Goal: Transaction & Acquisition: Obtain resource

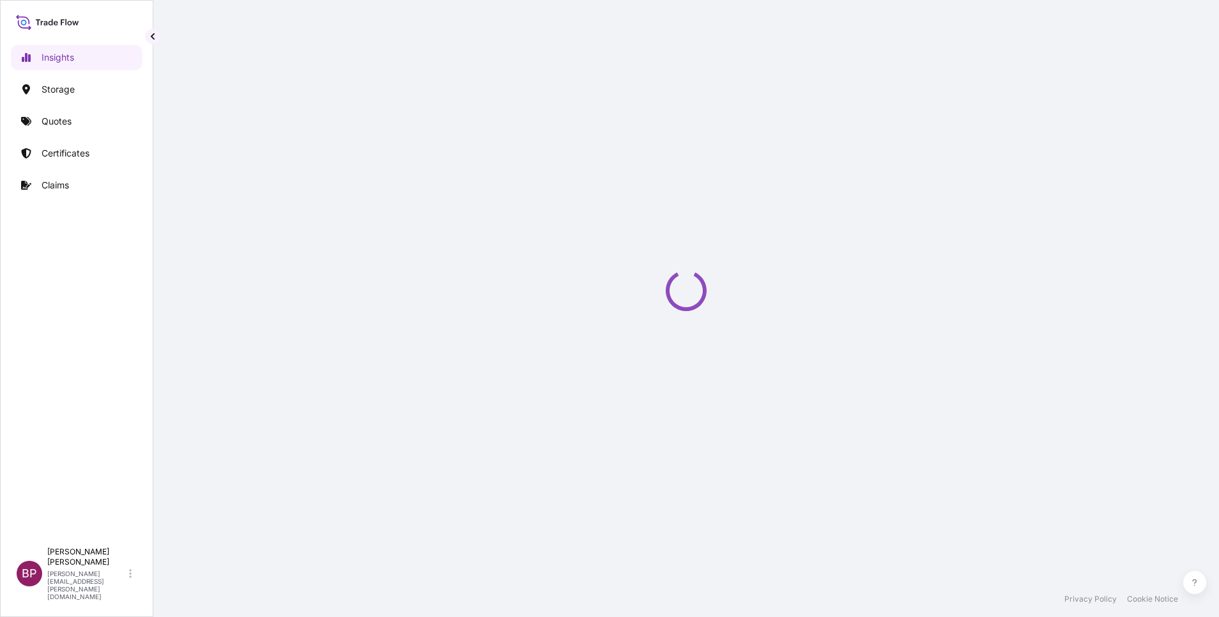
select select "2025"
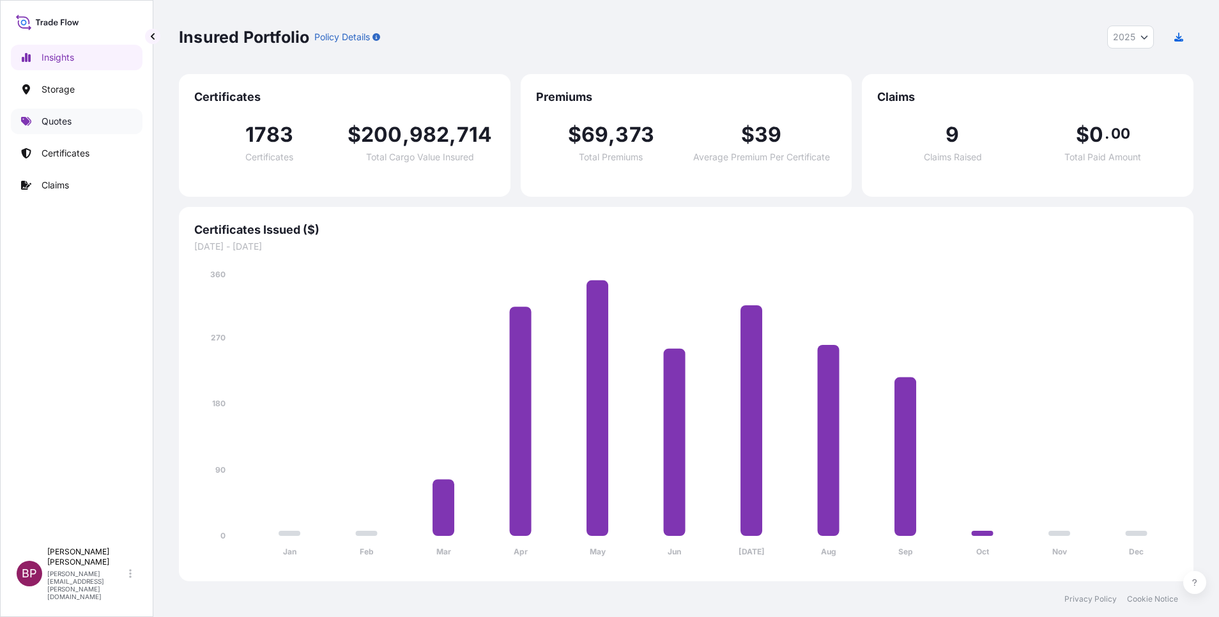
click at [65, 127] on p "Quotes" at bounding box center [57, 121] width 30 height 13
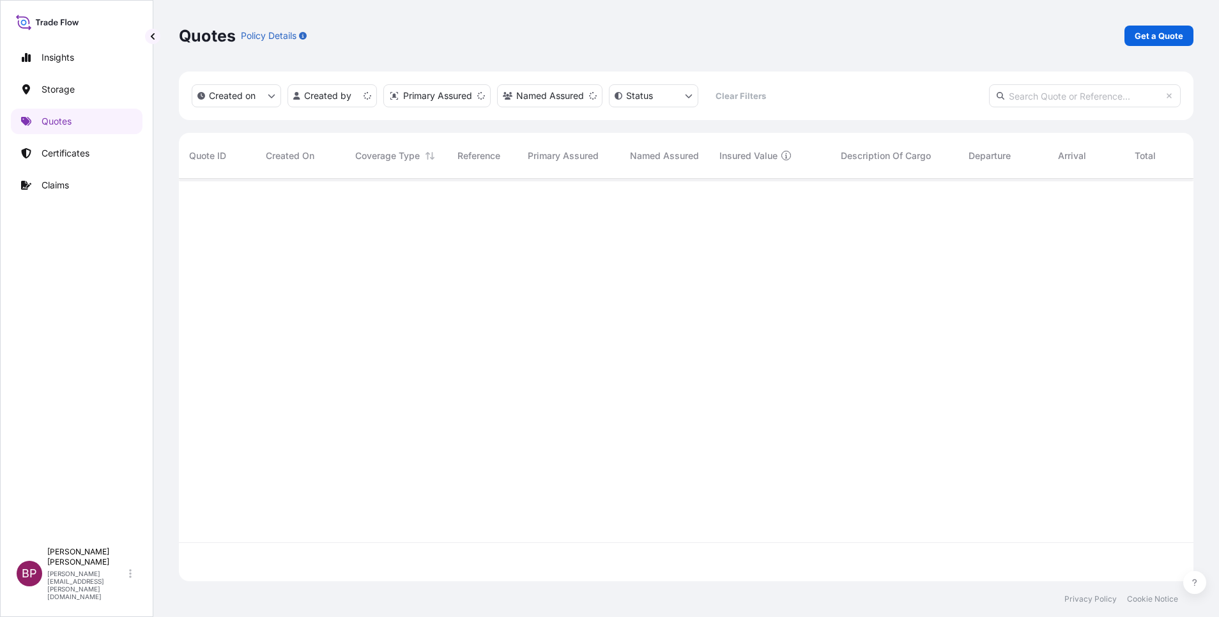
scroll to position [395, 1000]
click at [1164, 38] on p "Get a Quote" at bounding box center [1159, 35] width 49 height 13
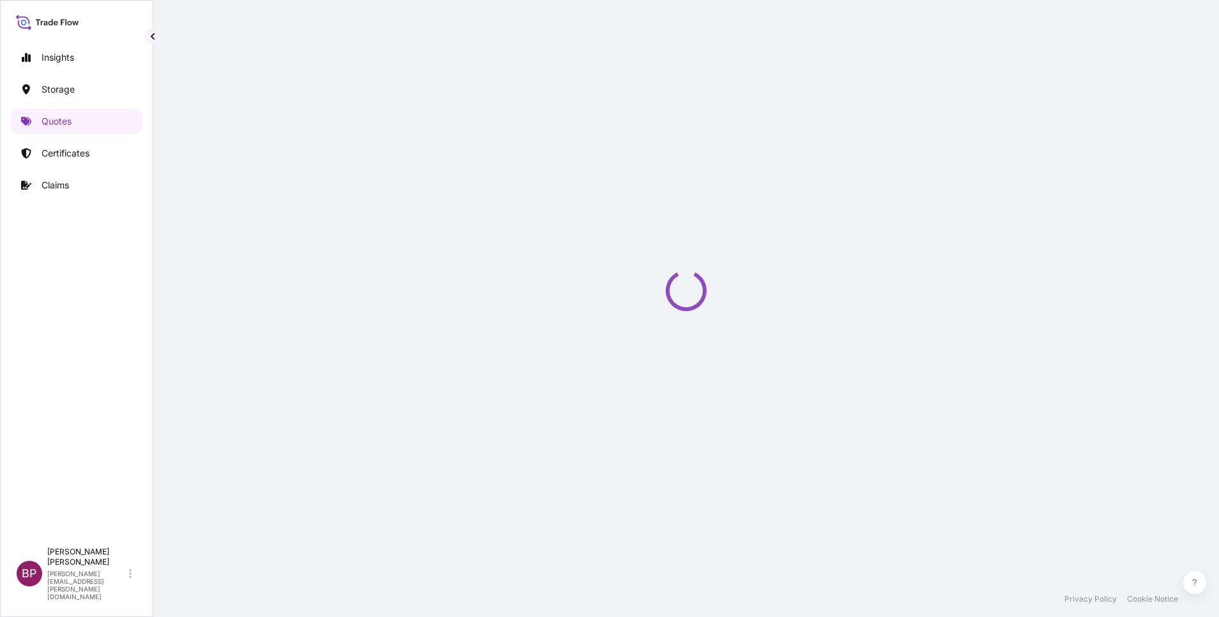
select select "Water"
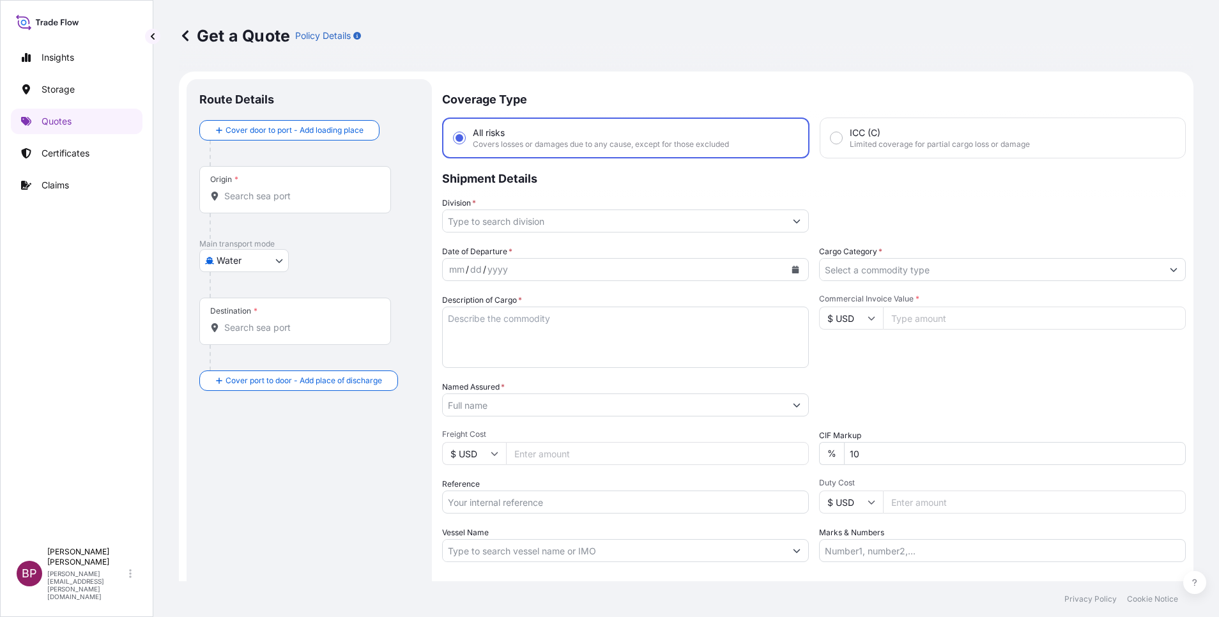
scroll to position [20, 0]
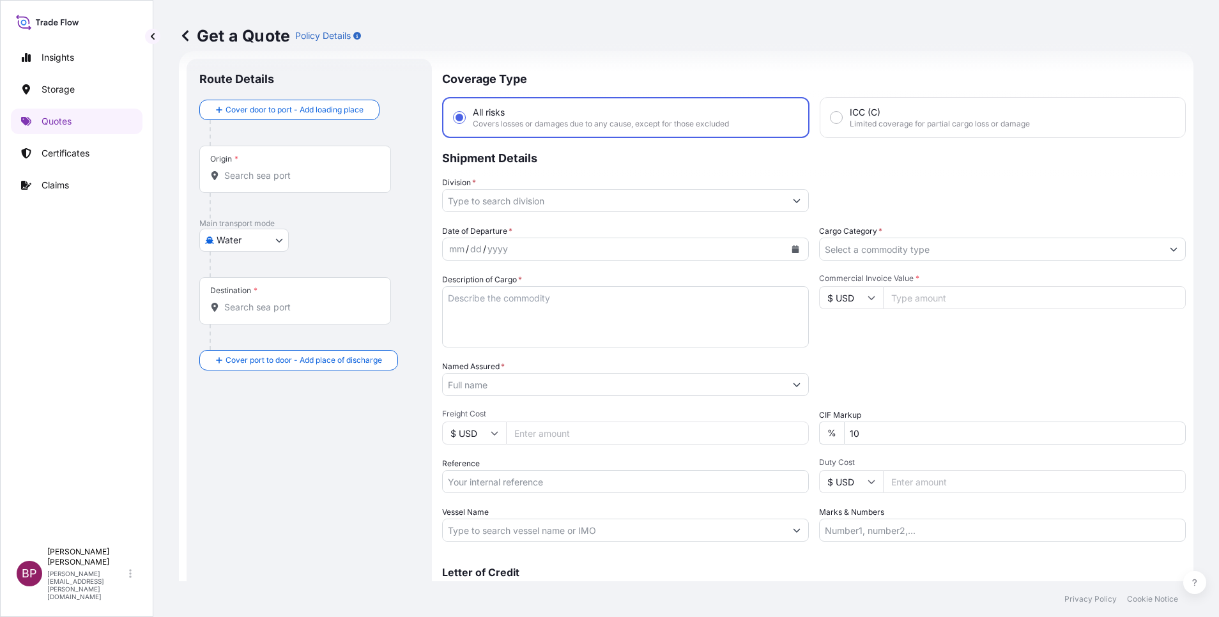
click at [546, 320] on textarea "Description of Cargo *" at bounding box center [625, 316] width 367 height 61
click at [518, 479] on input "Reference" at bounding box center [625, 481] width 367 height 23
paste input "SSLS3263"
type input "SSLS3263"
click at [553, 383] on input "Named Assured *" at bounding box center [614, 384] width 343 height 23
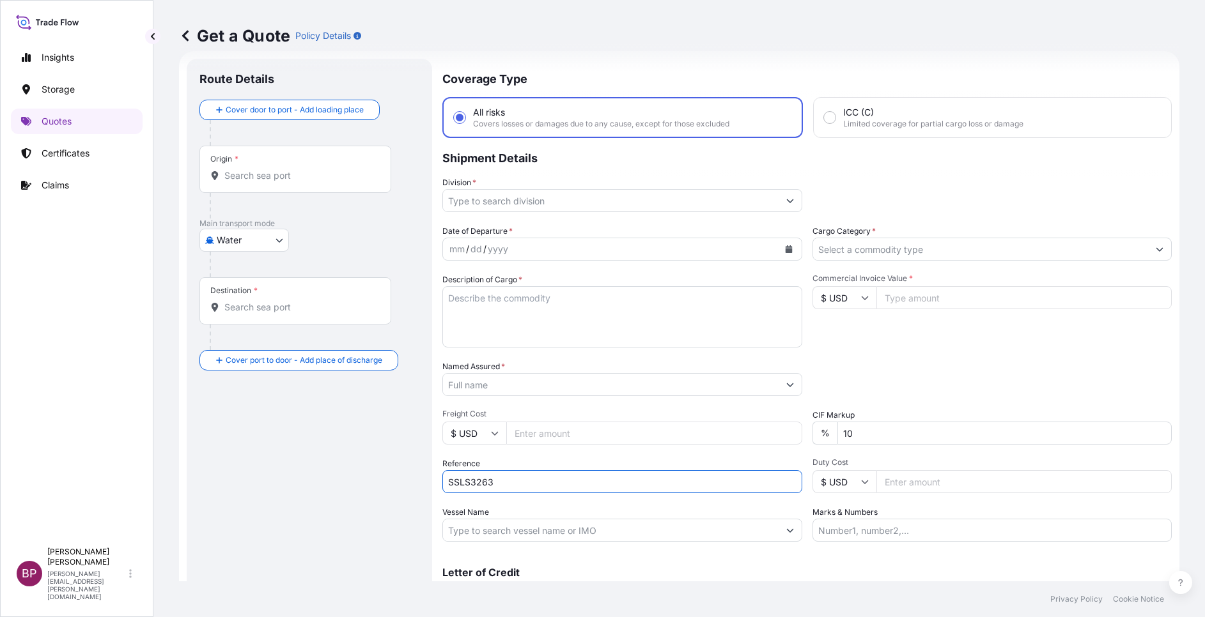
paste input "AWJ ENERGY"
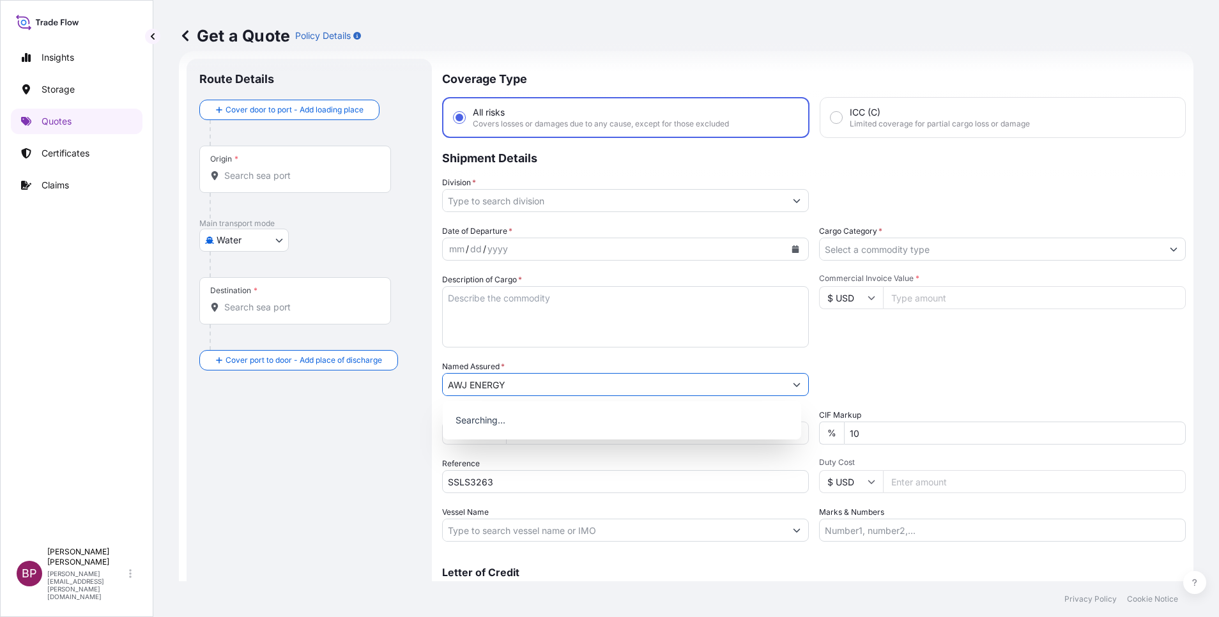
type input "AWJ ENERGY"
click at [618, 309] on textarea "Description of Cargo *" at bounding box center [625, 316] width 367 height 61
paste textarea "ELECTRO-PNEMATIC CAM POSITIONER MOD. SA/CL-1 ND 1/2" SIGNAL 4-20 mA -CAM EXCLUD…"
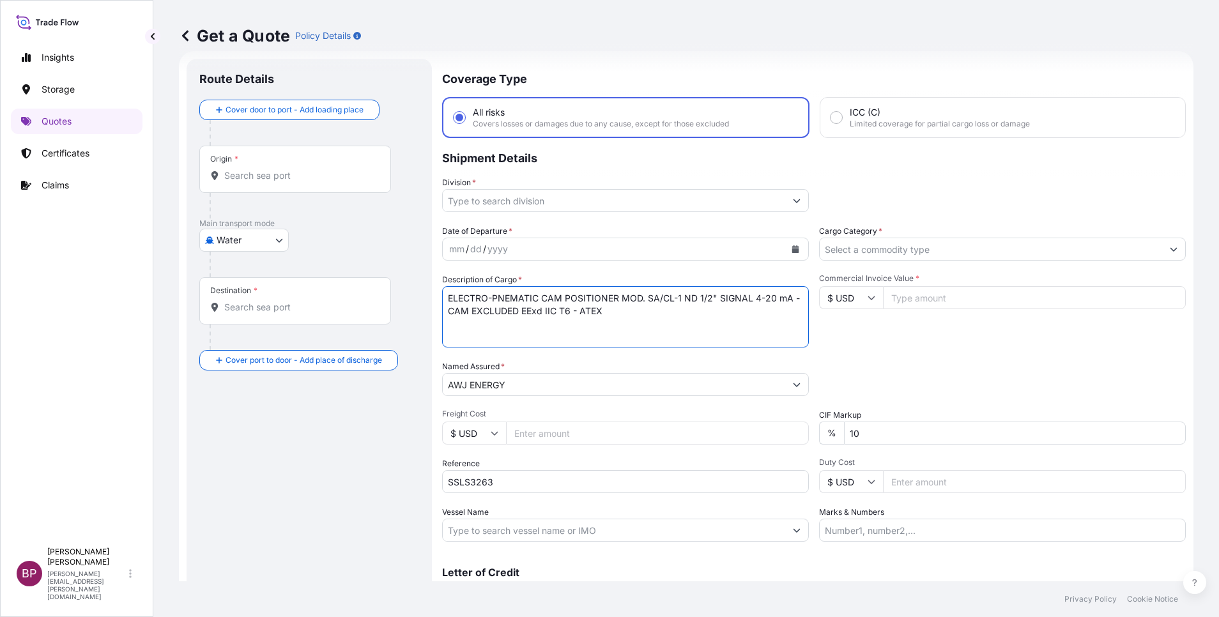
type textarea "ELECTRO-PNEMATIC CAM POSITIONER MOD. SA/CL-1 ND 1/2" SIGNAL 4-20 mA -CAM EXCLUD…"
click at [868, 301] on icon at bounding box center [872, 298] width 8 height 8
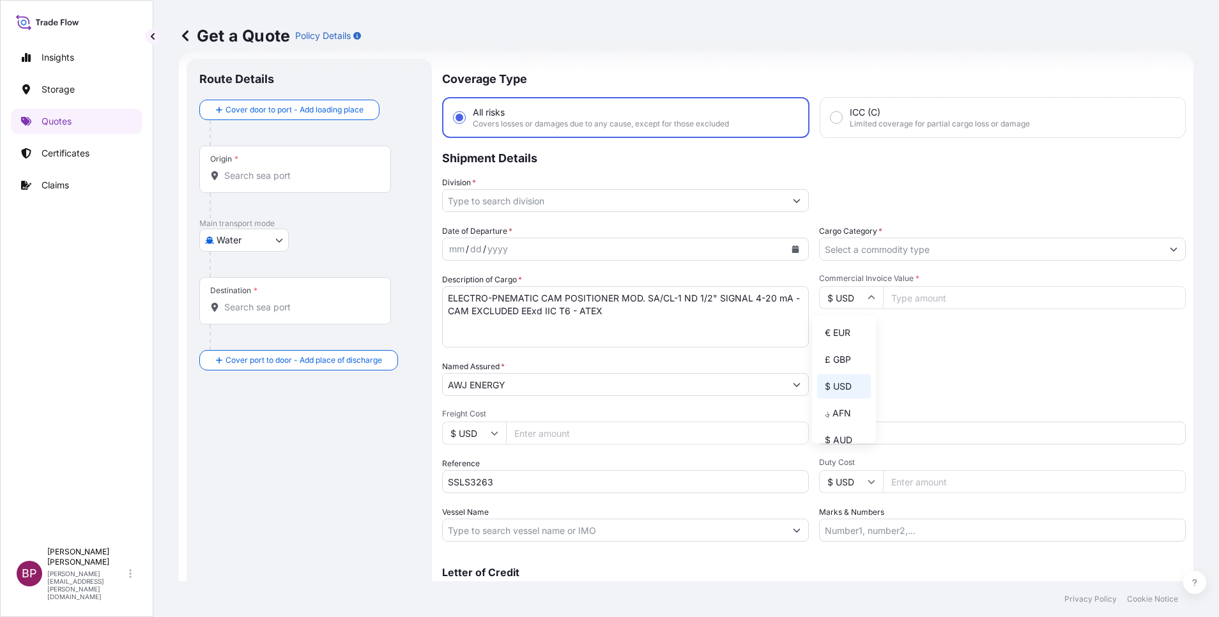
click at [844, 344] on div "€ EUR" at bounding box center [844, 333] width 54 height 24
type input "€ EUR"
click at [930, 299] on input "Commercial Invoice Value *" at bounding box center [1034, 297] width 303 height 23
paste input "16184.79"
type input "16184.79"
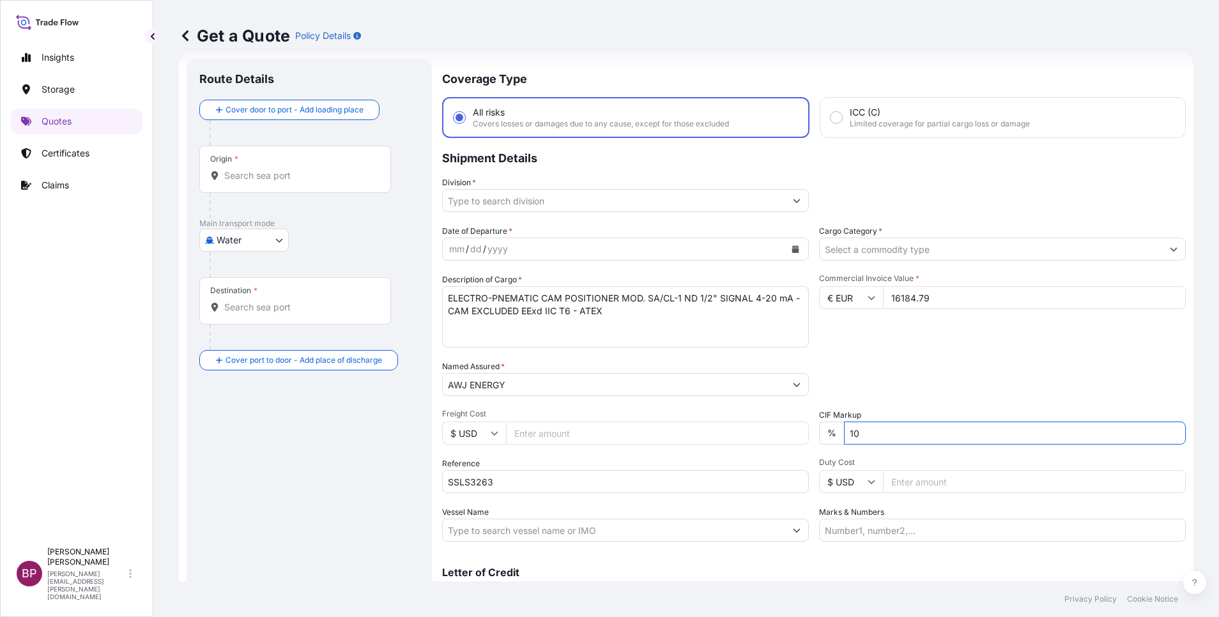
drag, startPoint x: 861, startPoint y: 433, endPoint x: 750, endPoint y: 425, distance: 111.5
click at [739, 419] on div "Date of Departure * mm / dd / yyyy Cargo Category * Description of Cargo * ELEC…" at bounding box center [814, 383] width 744 height 317
type input "0"
click at [921, 379] on div "Packing Category Type to search a container mode Please select a primary mode o…" at bounding box center [1002, 378] width 367 height 36
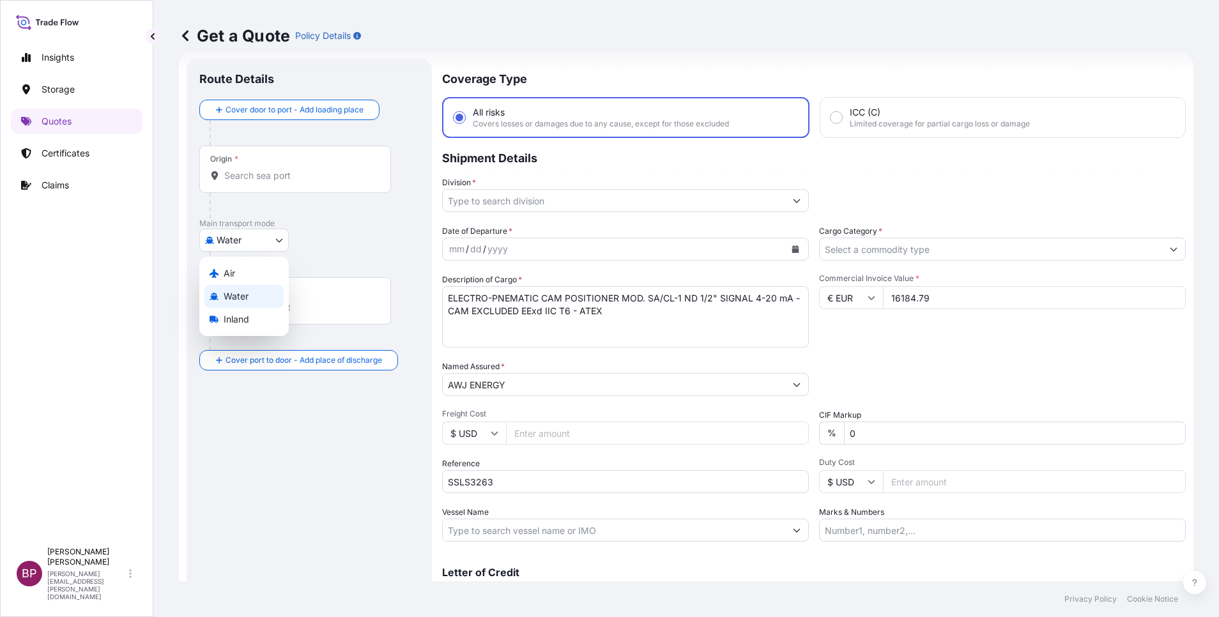
click at [251, 243] on body "Insights Storage Quotes Certificates Claims BP Bobby Paul Kurian bobby.paul@psa…" at bounding box center [609, 308] width 1219 height 617
click at [246, 274] on div "Air" at bounding box center [243, 273] width 79 height 23
select select "Air"
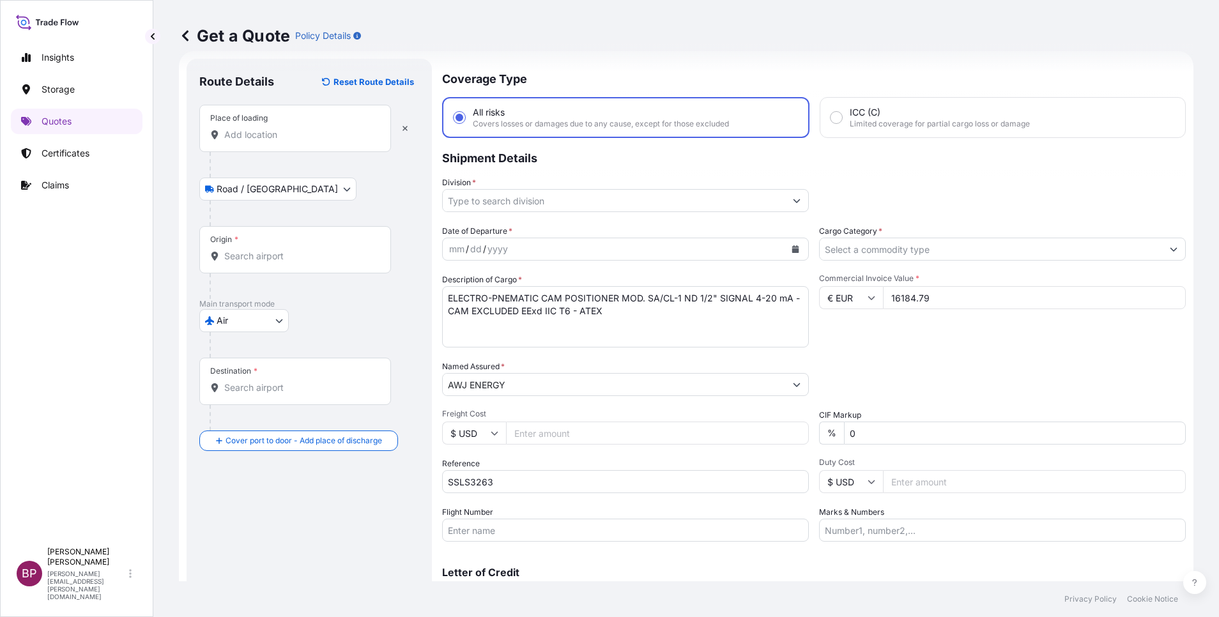
click at [293, 137] on input "Place of loading" at bounding box center [299, 134] width 151 height 13
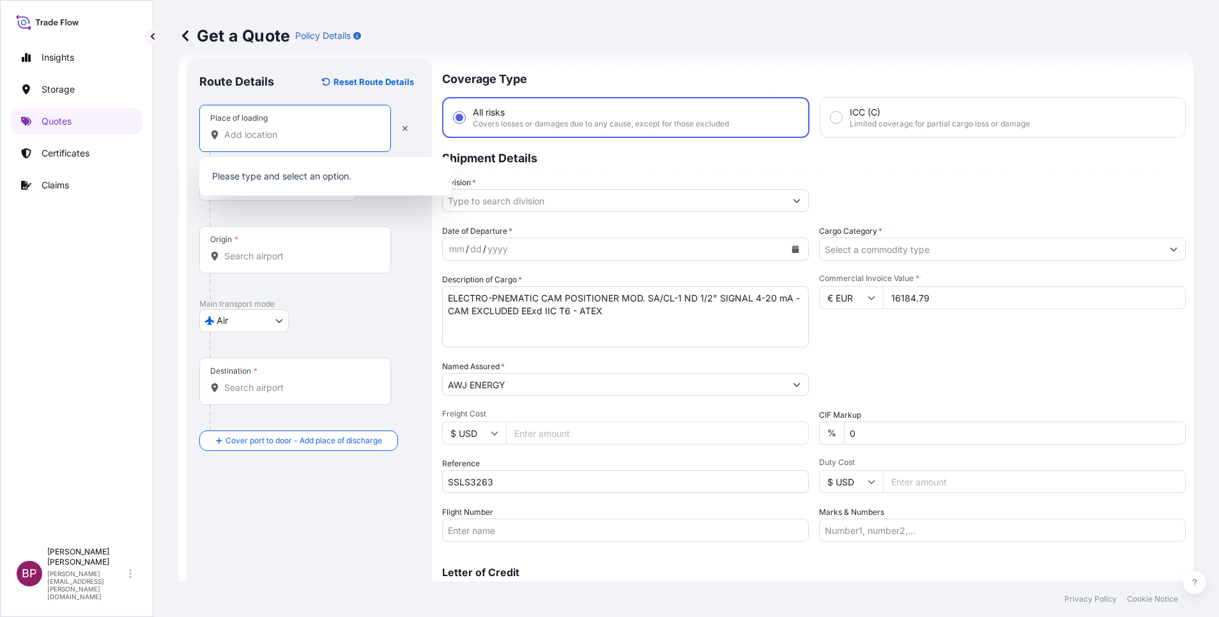
paste input "BERGAMO"
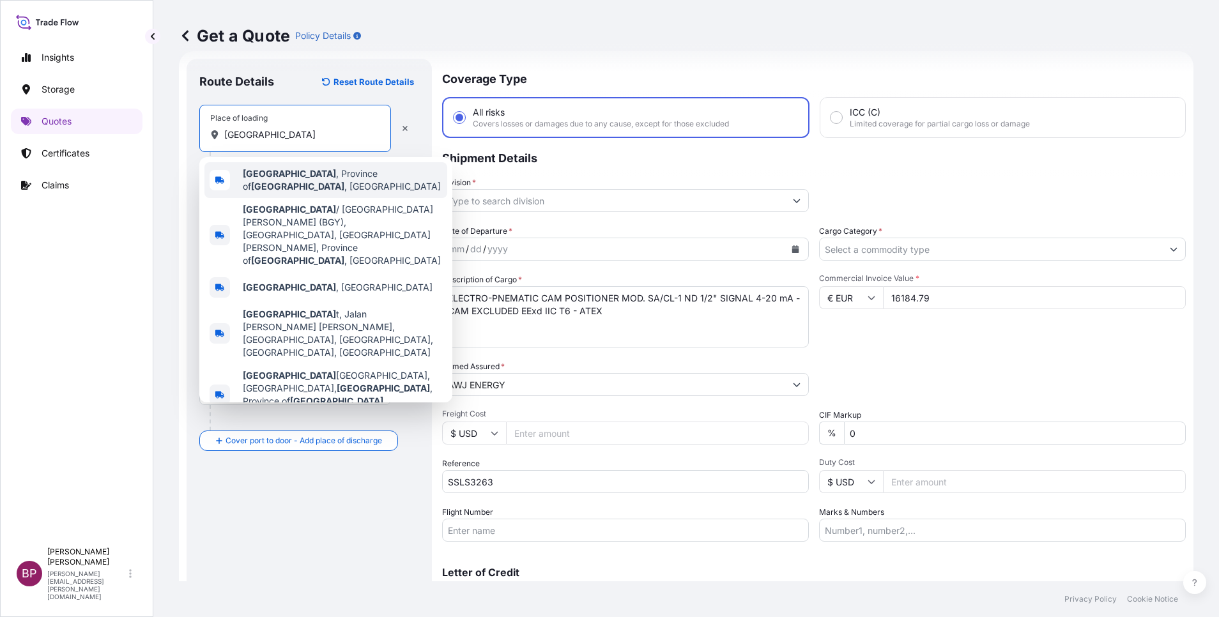
click at [343, 183] on span "Bergamo , Province of Bergamo , Italy" at bounding box center [342, 180] width 199 height 26
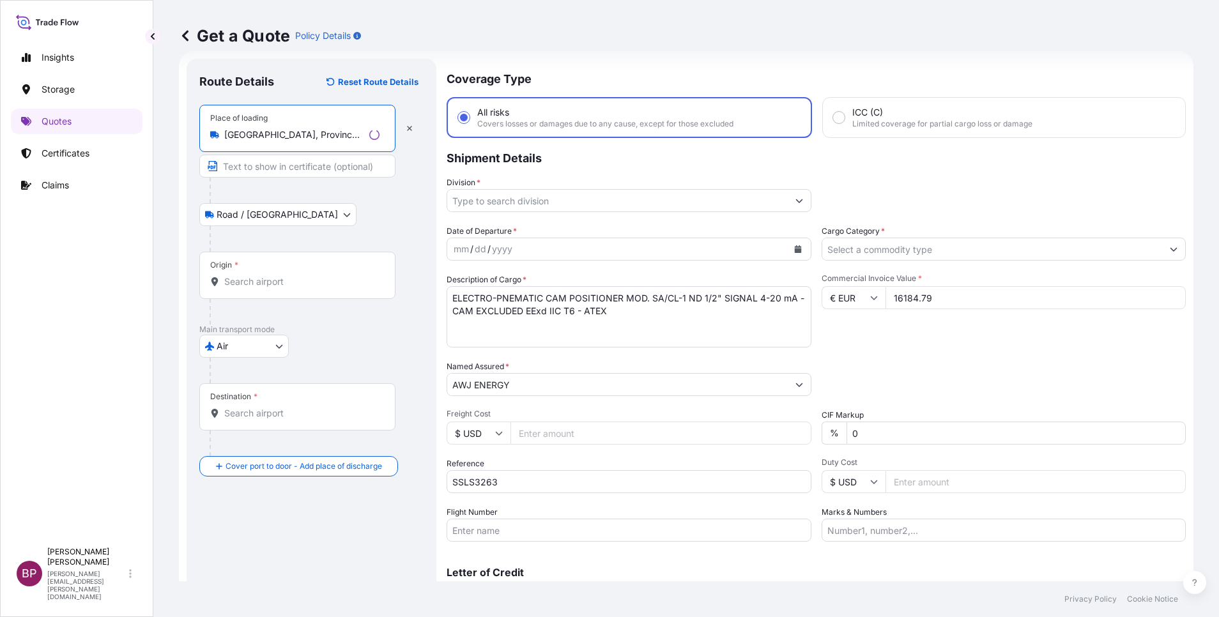
type input "Bergamo, Province of Bergamo, Italy"
click at [268, 277] on input "Origin *" at bounding box center [301, 281] width 155 height 13
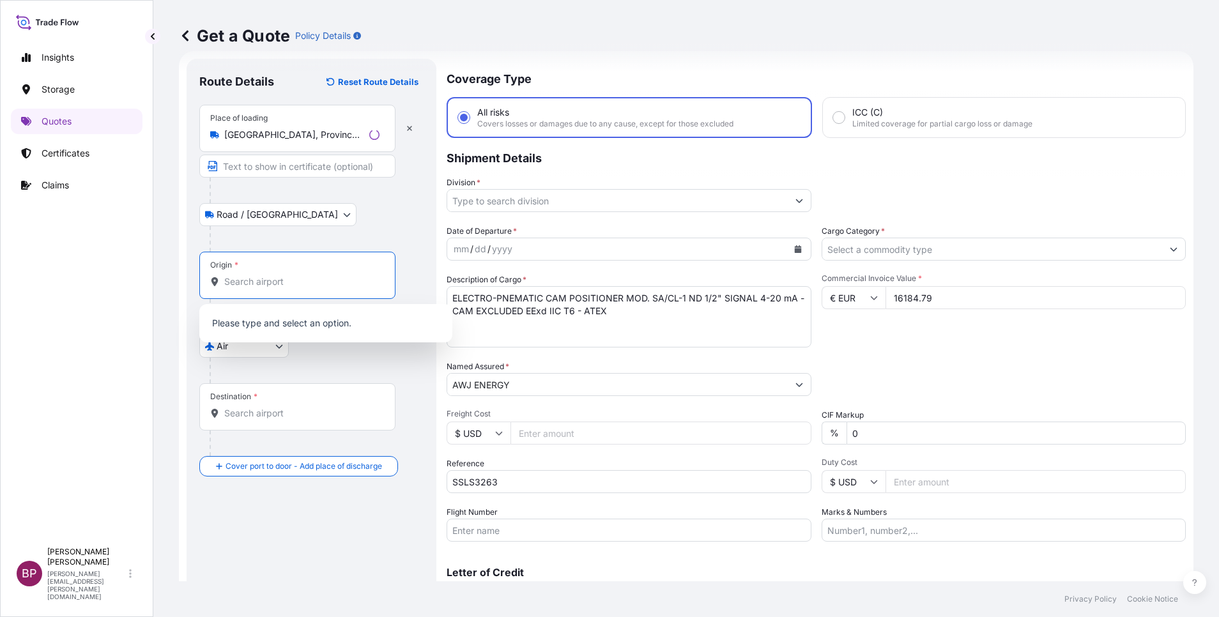
paste input "BERGAMO"
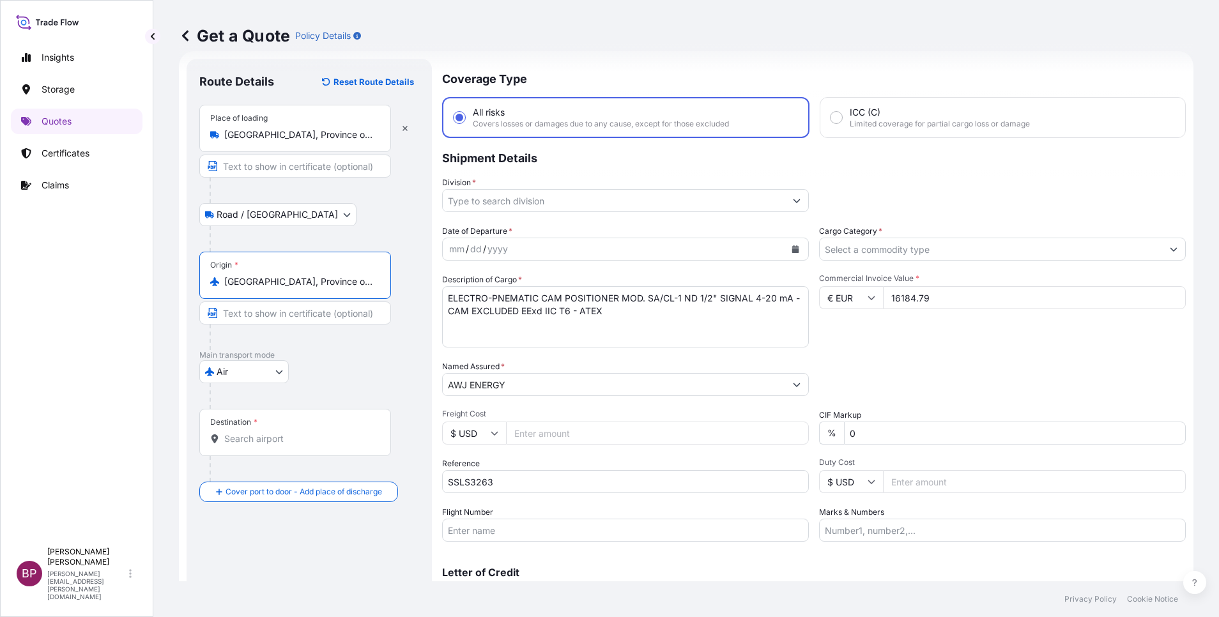
type input "Bergamo, Province of Bergamo, Italy"
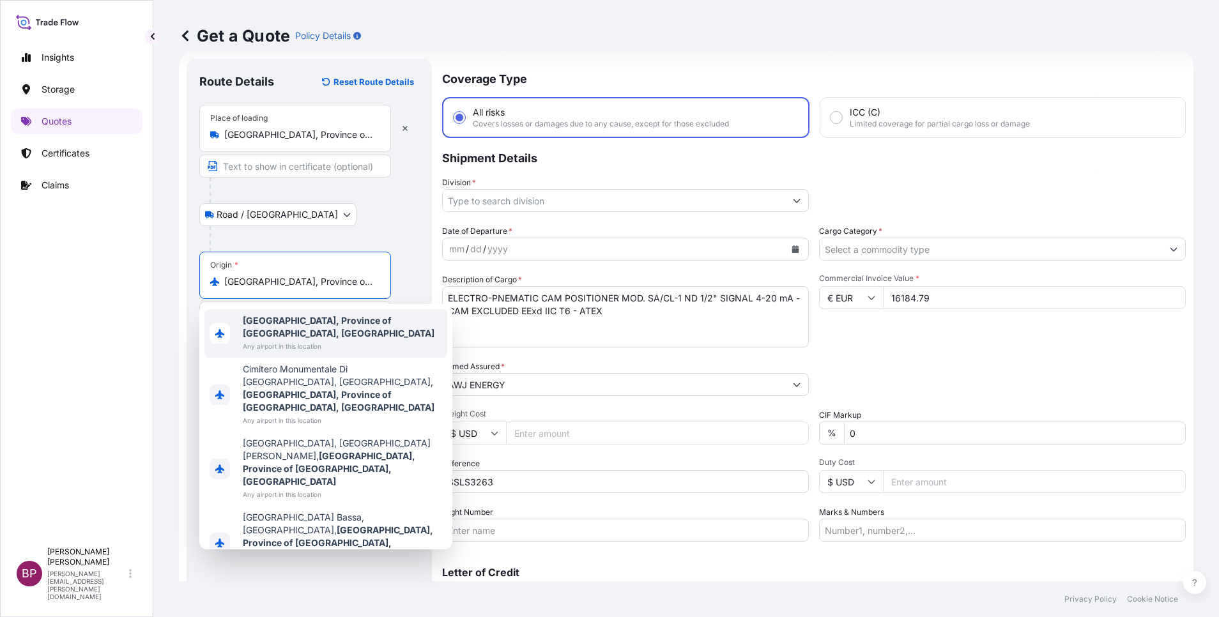
click at [361, 340] on span "Any airport in this location" at bounding box center [342, 346] width 199 height 13
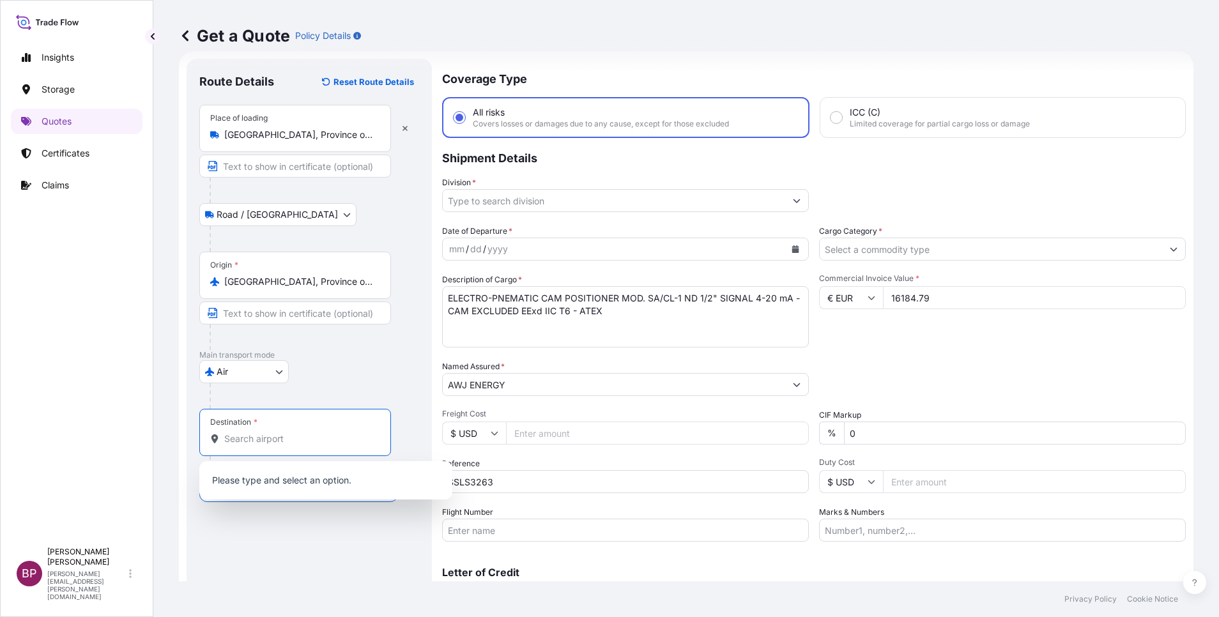
click at [302, 444] on input "Destination *" at bounding box center [299, 439] width 151 height 13
paste input "Dammam"
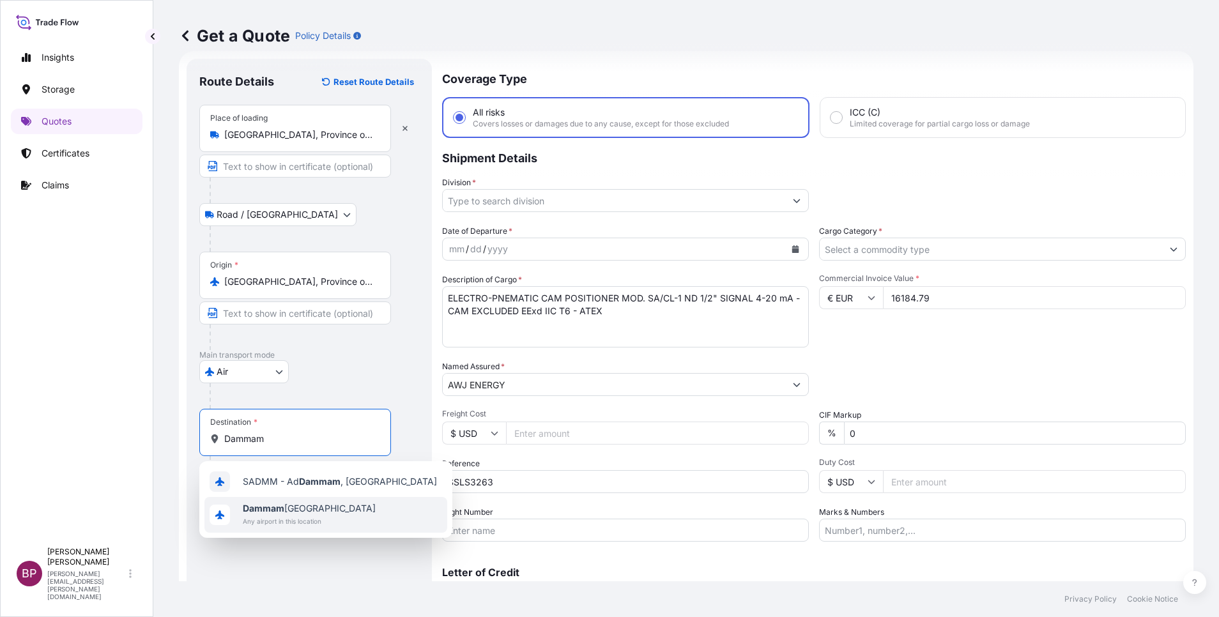
click at [317, 523] on span "Any airport in this location" at bounding box center [309, 521] width 133 height 13
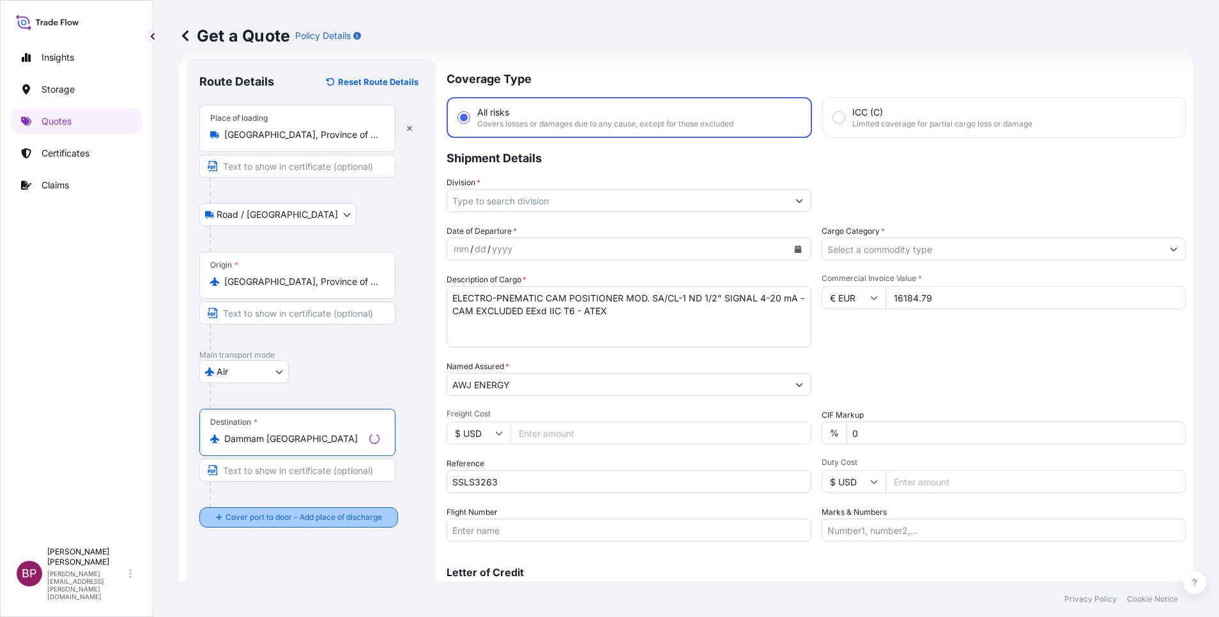
type input "Dammam Saudi Arabia"
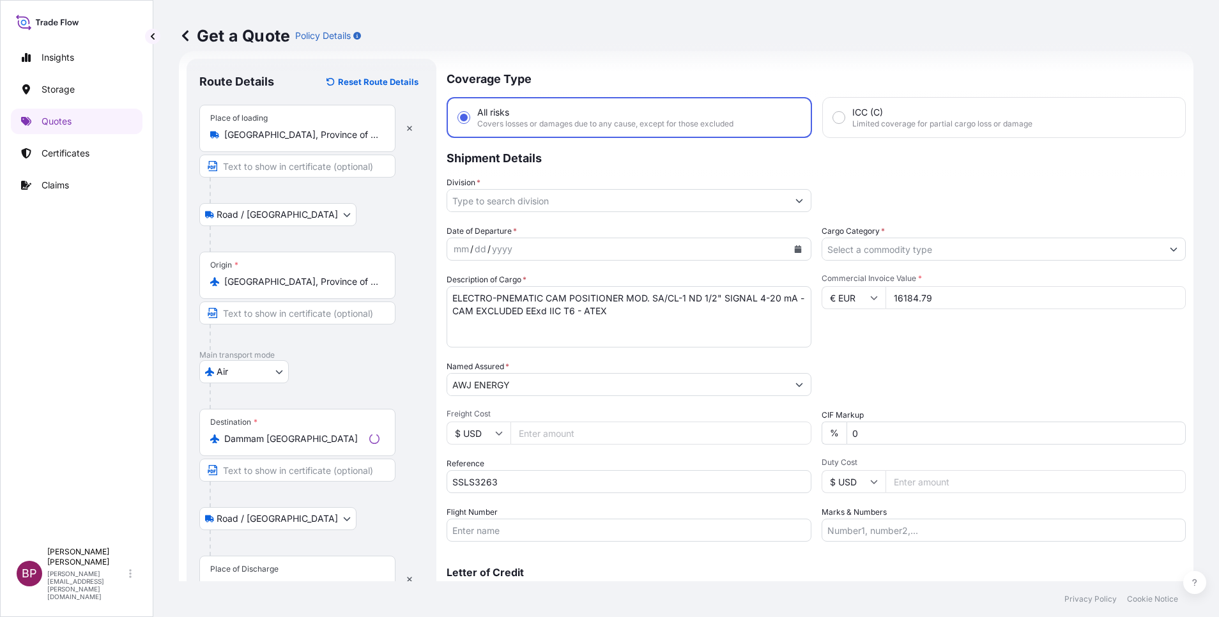
click at [302, 569] on div "Place of Discharge" at bounding box center [297, 579] width 196 height 47
click at [302, 580] on input "Place of Discharge" at bounding box center [301, 586] width 155 height 13
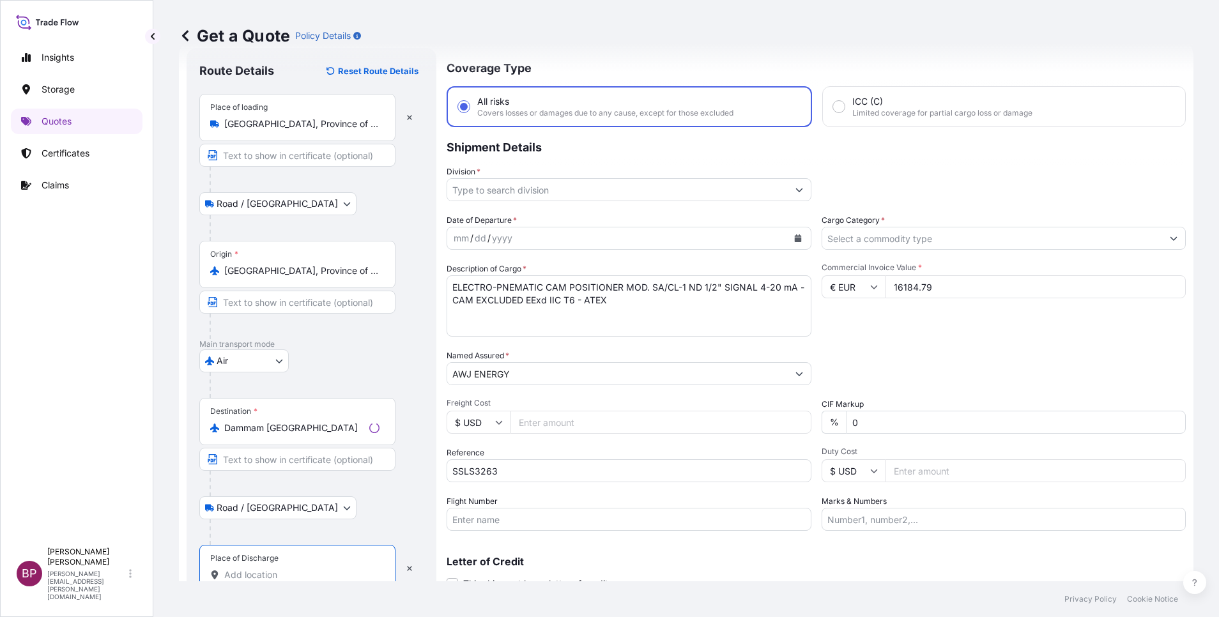
paste input "Dammam"
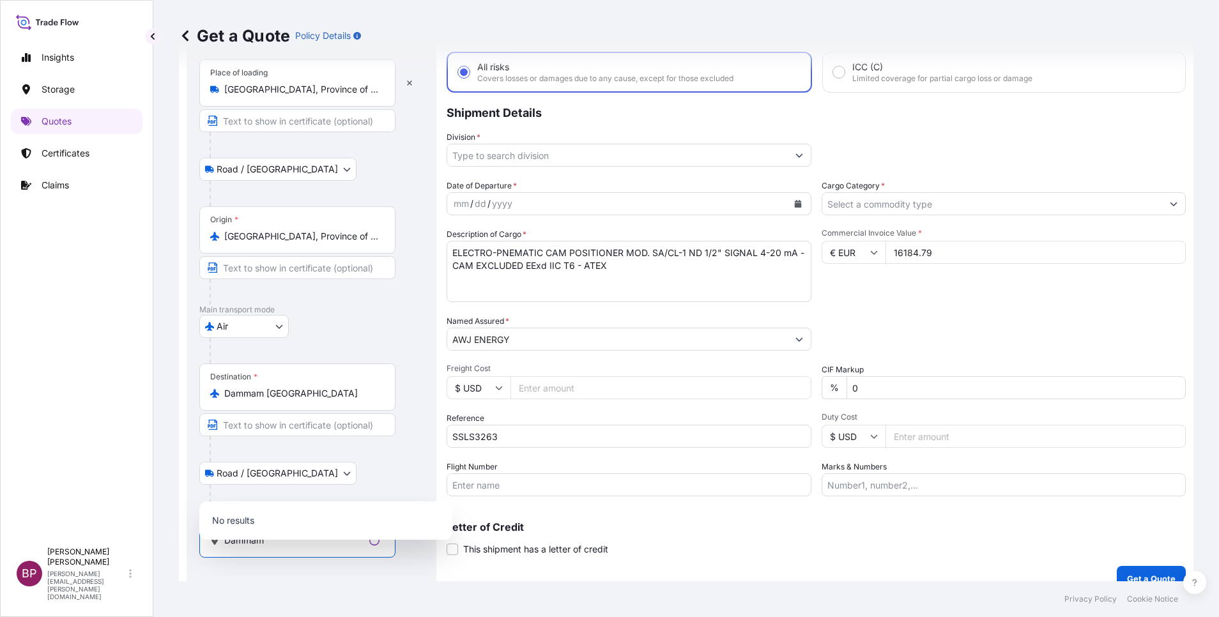
scroll to position [84, 0]
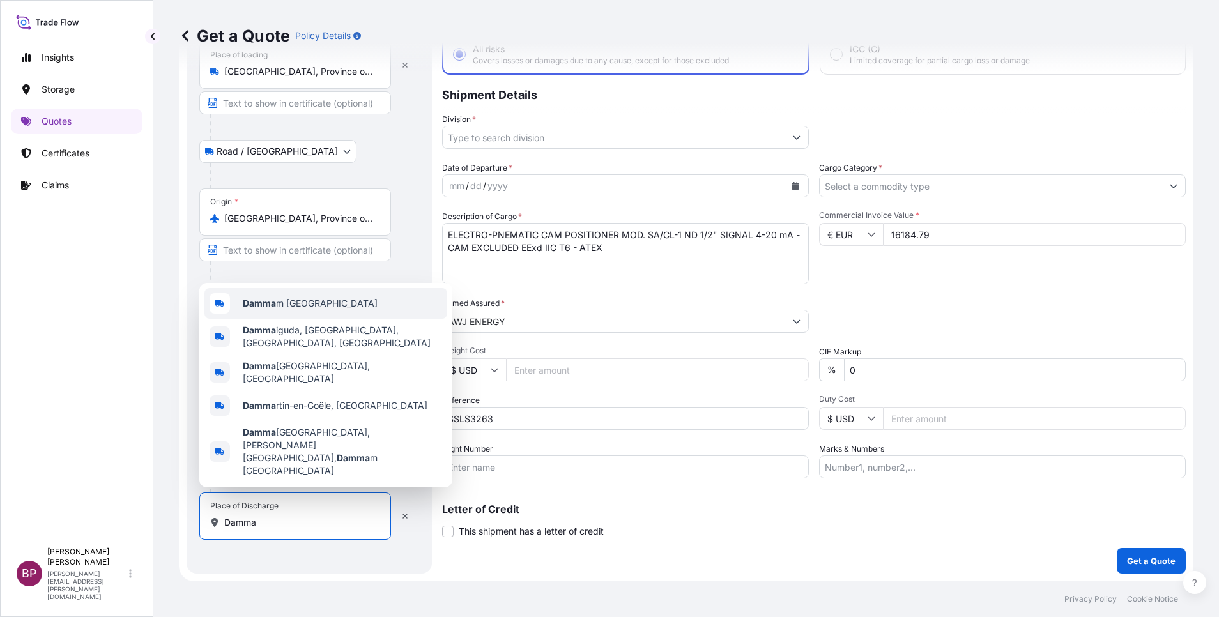
click at [348, 319] on div "Damma m Saudi Arabia" at bounding box center [325, 303] width 243 height 31
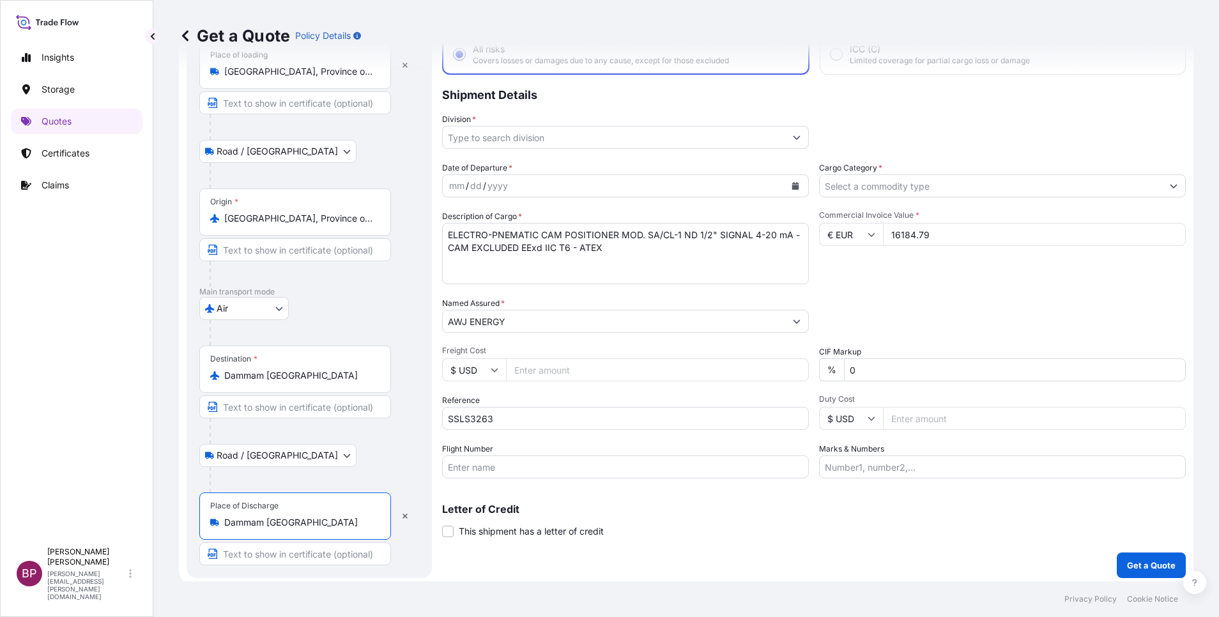
type input "Dammam Saudi Arabia"
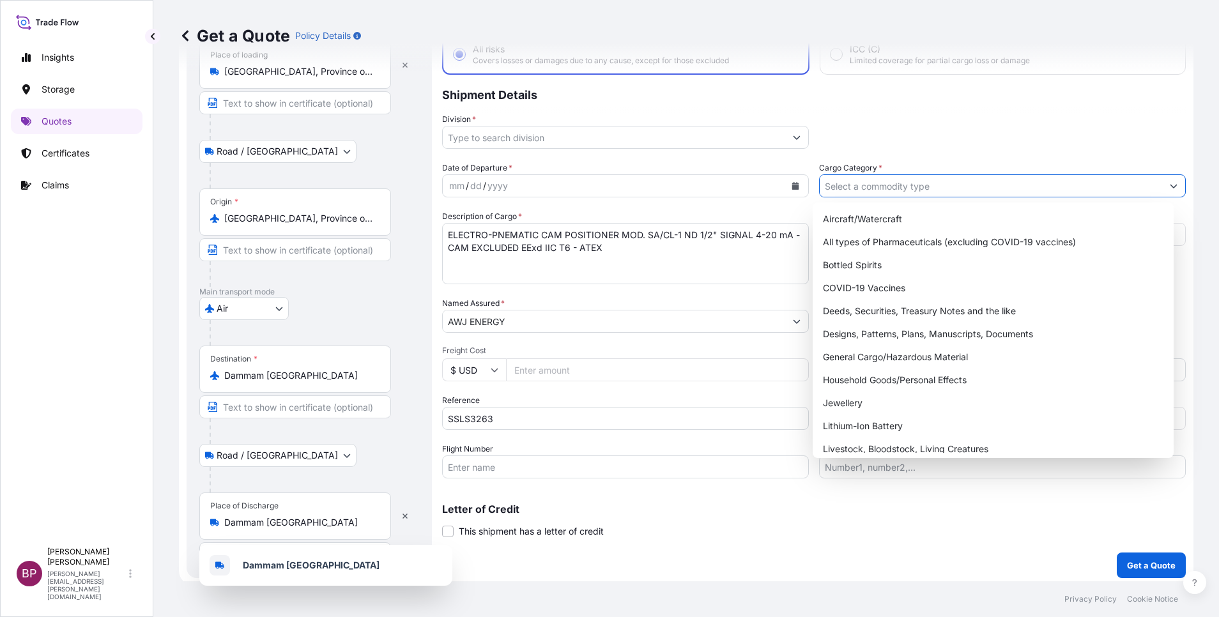
click at [1112, 187] on input "Cargo Category *" at bounding box center [991, 185] width 343 height 23
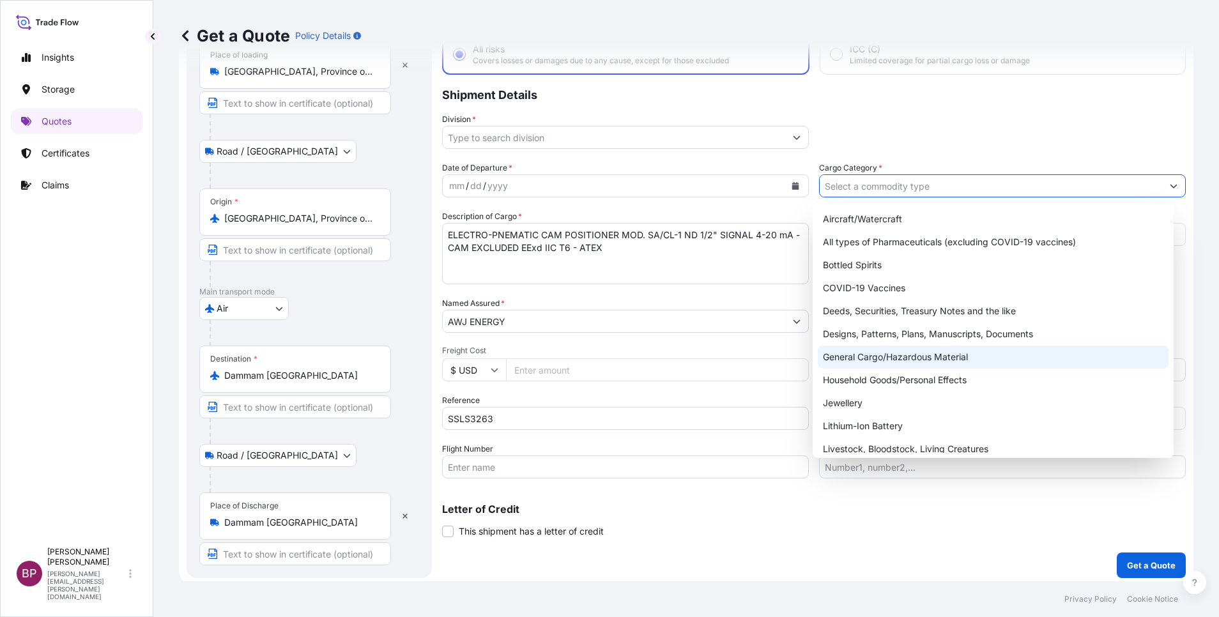
click at [906, 363] on div "General Cargo/Hazardous Material" at bounding box center [993, 357] width 351 height 23
type input "General Cargo/Hazardous Material"
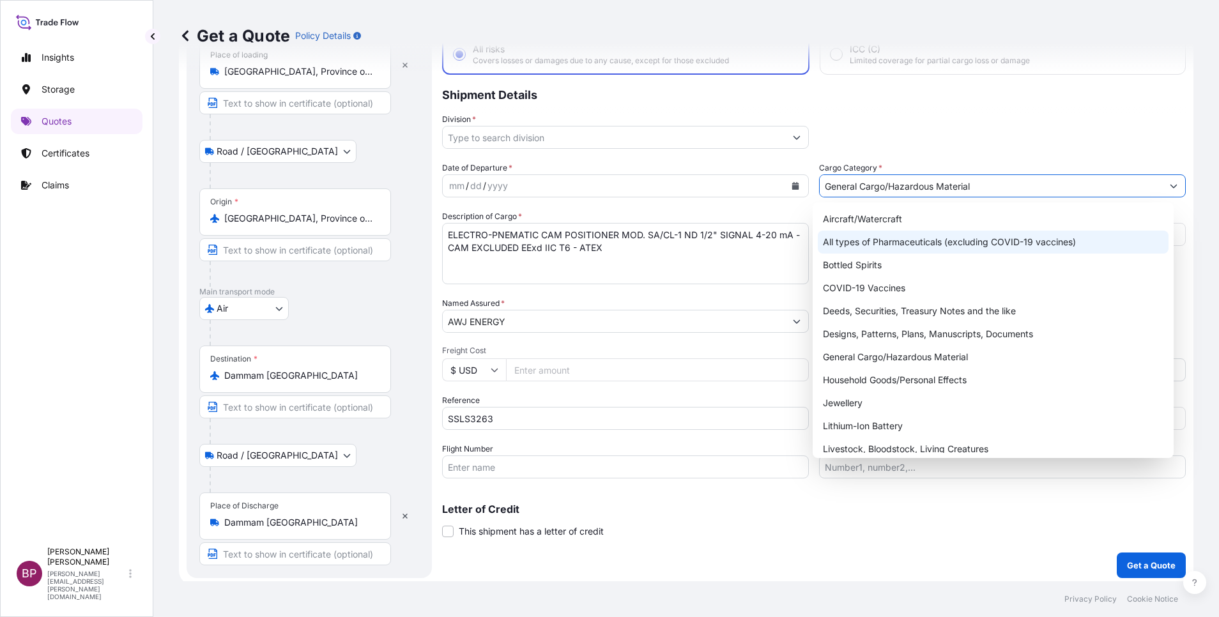
click at [789, 190] on button "Calendar" at bounding box center [795, 186] width 20 height 20
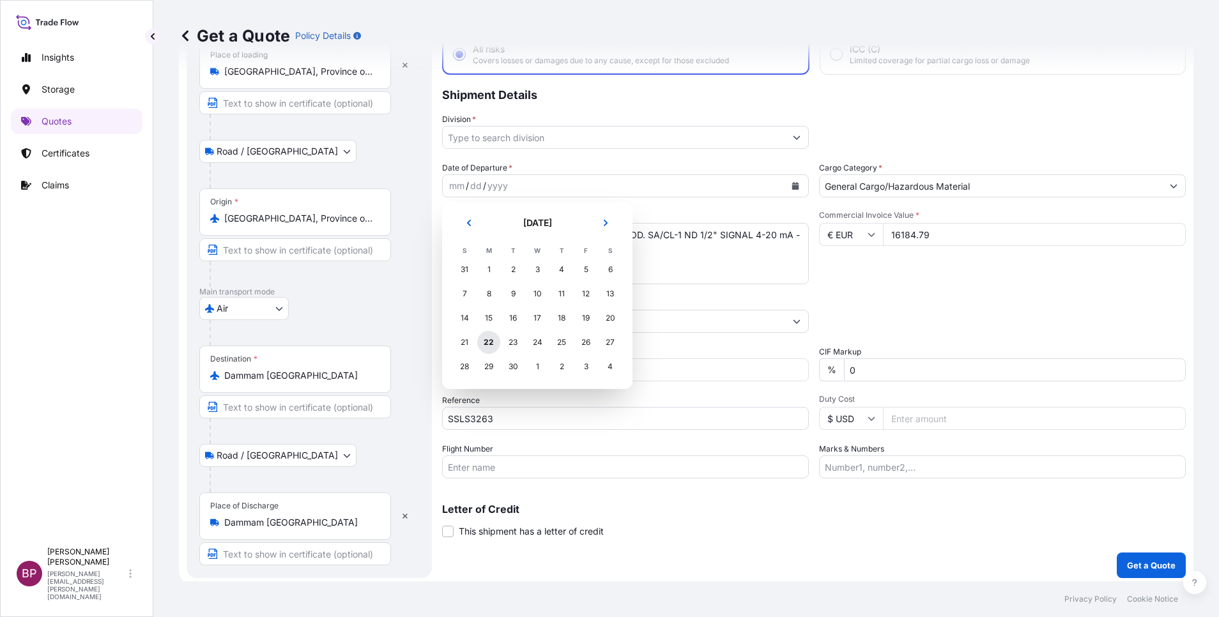
click at [489, 344] on div "22" at bounding box center [488, 342] width 23 height 23
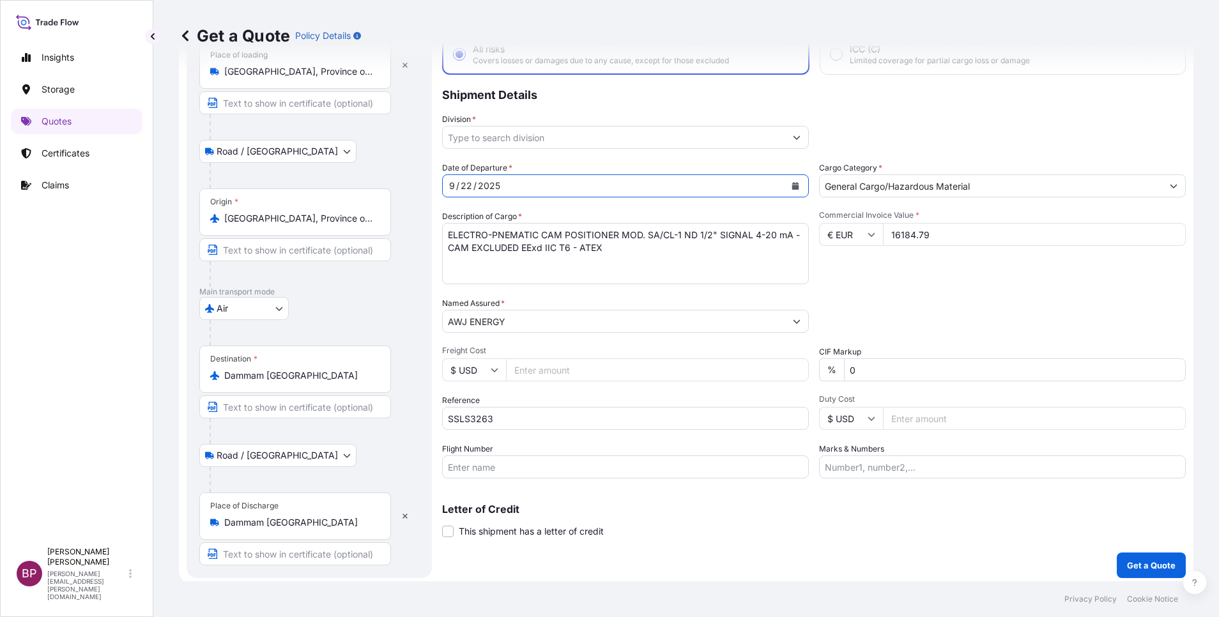
click at [793, 140] on icon "Show suggestions" at bounding box center [797, 138] width 8 height 8
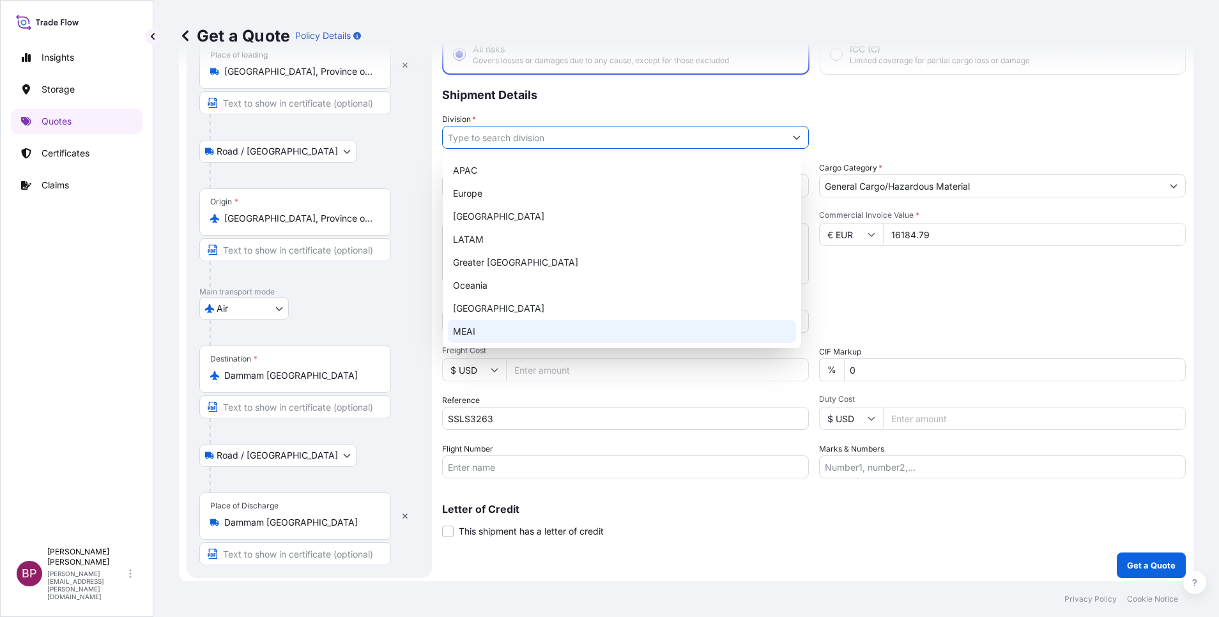
click at [563, 330] on div "MEAI" at bounding box center [622, 331] width 348 height 23
type input "MEAI"
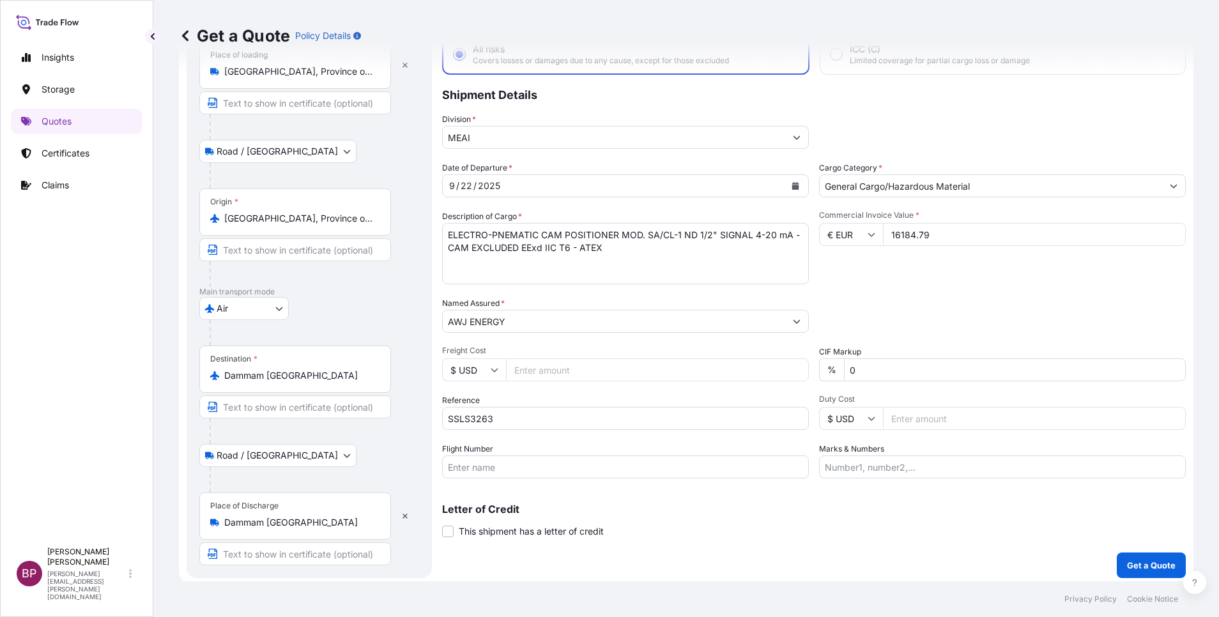
click at [1041, 314] on div "Packing Category Type to search a container mode Please select a primary mode o…" at bounding box center [1002, 315] width 367 height 36
click at [1144, 567] on p "Get a Quote" at bounding box center [1151, 565] width 49 height 13
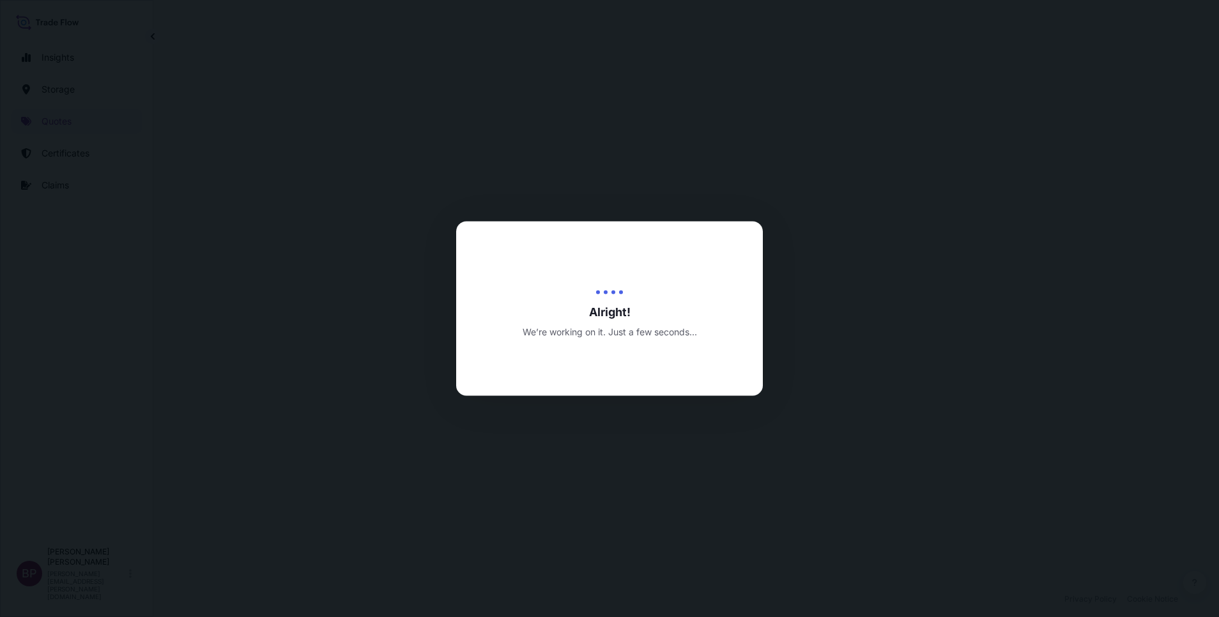
select select "Road / Inland"
select select "Air"
select select "Road / Inland"
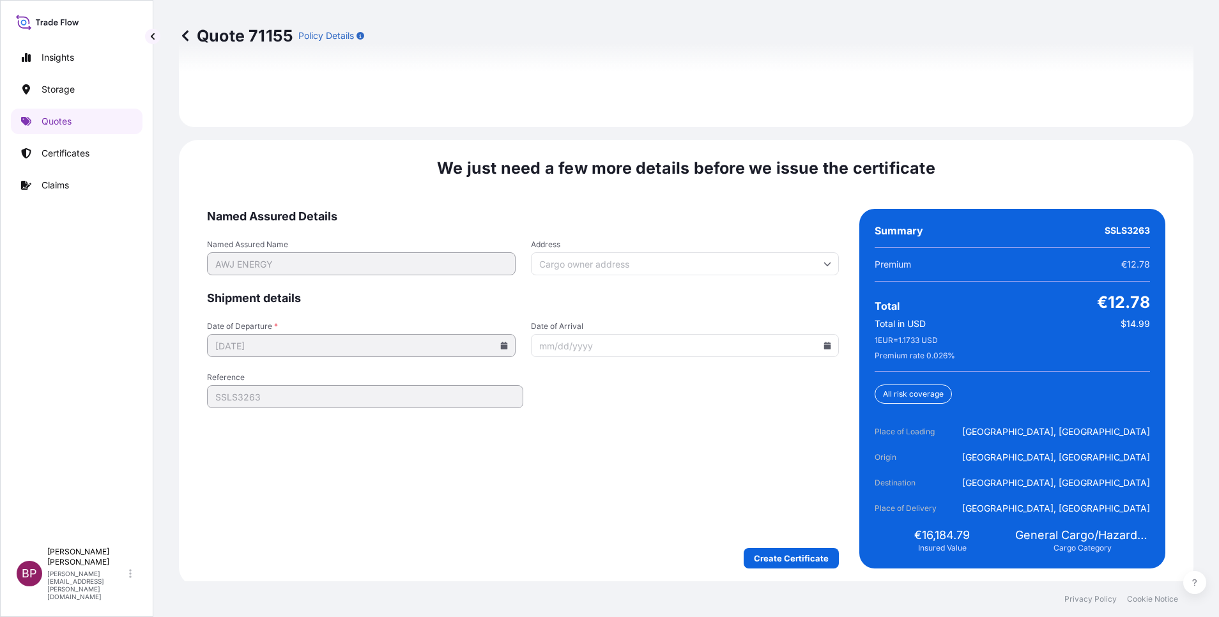
scroll to position [1961, 0]
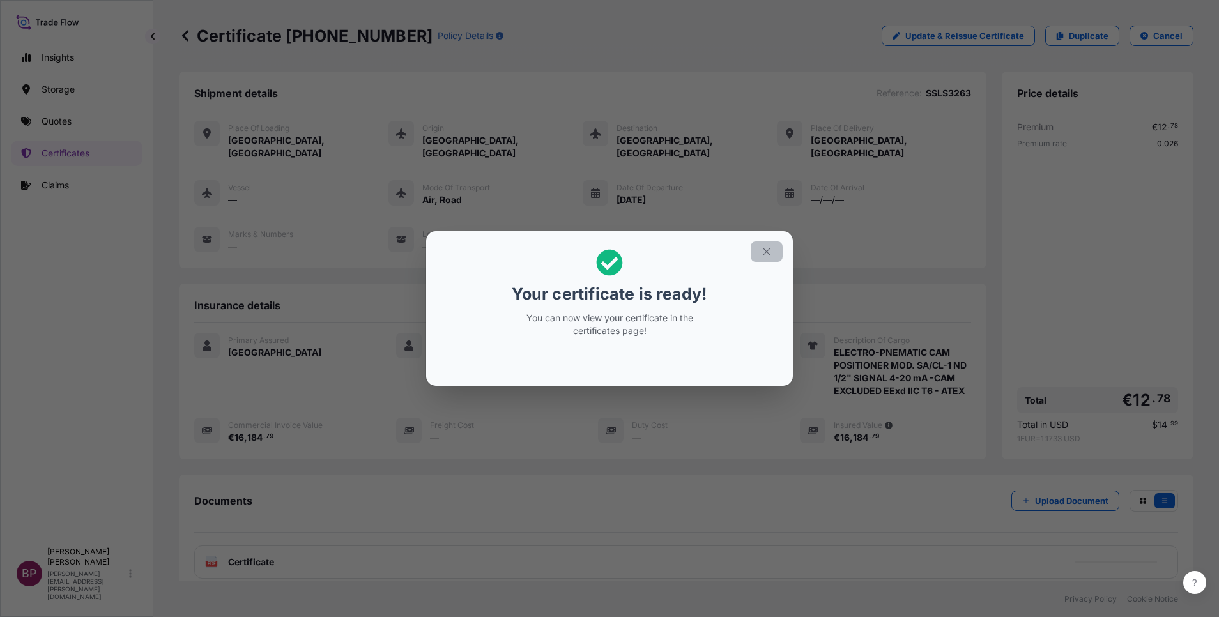
click at [774, 251] on button "button" at bounding box center [767, 252] width 32 height 20
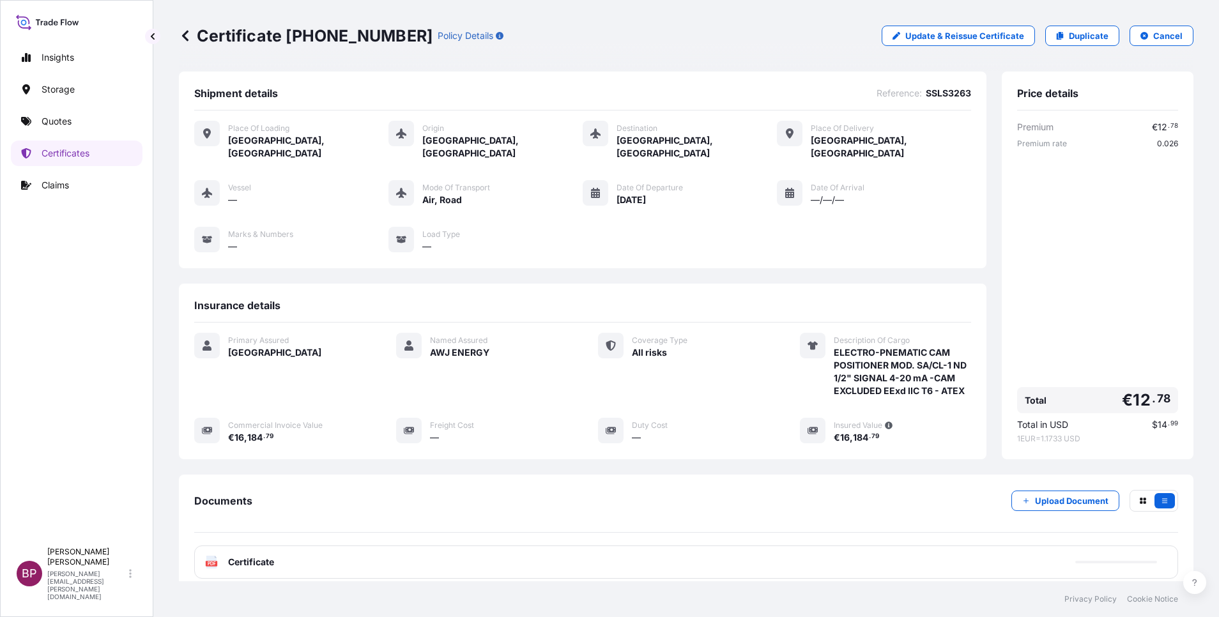
scroll to position [80, 0]
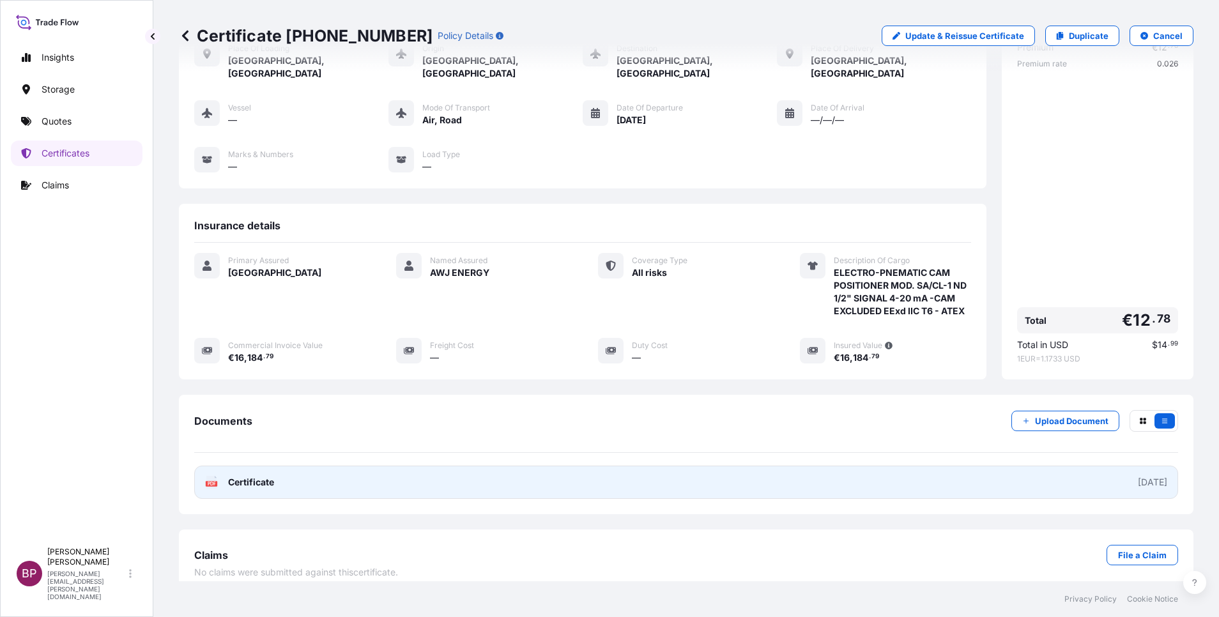
click at [267, 476] on span "Certificate" at bounding box center [251, 482] width 46 height 13
